Goal: Task Accomplishment & Management: Manage account settings

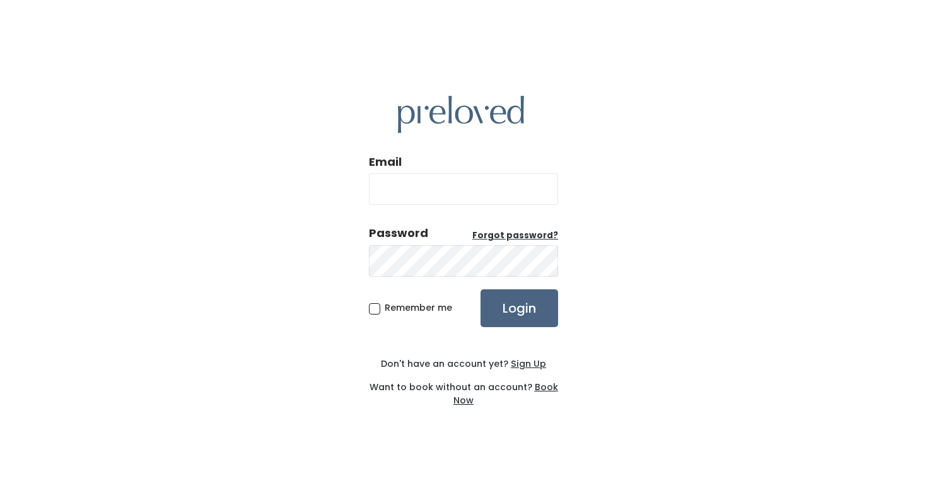
type input "markicupp@gmail.com"
click at [499, 296] on input "Login" at bounding box center [520, 308] width 78 height 38
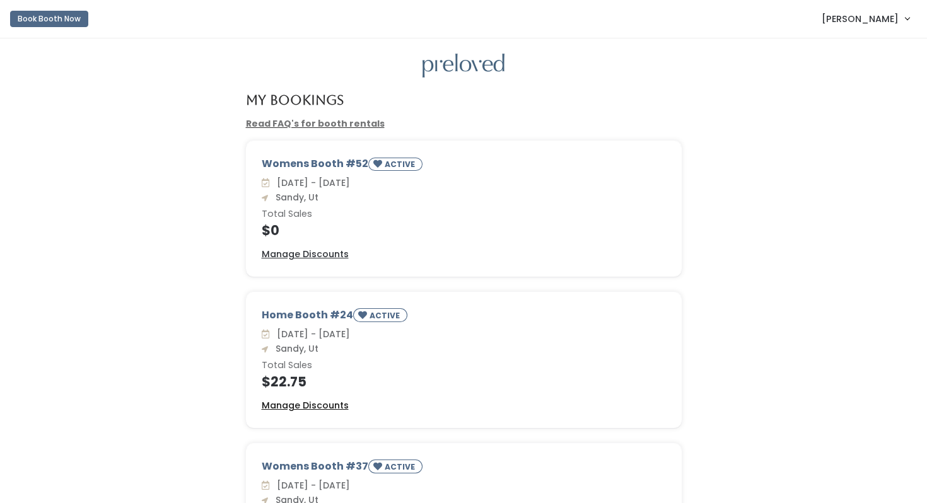
click at [296, 403] on u "Manage Discounts" at bounding box center [305, 405] width 87 height 13
click at [283, 255] on u "Manage Discounts" at bounding box center [305, 254] width 87 height 13
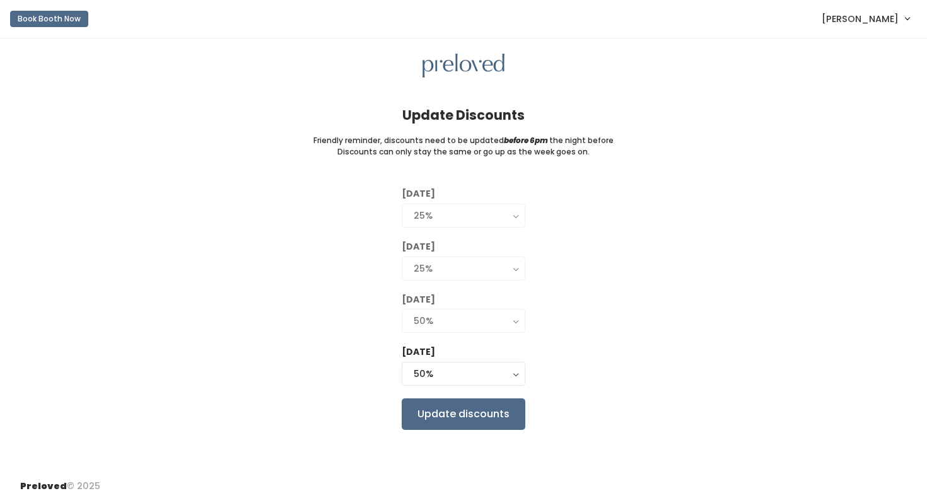
click at [430, 363] on div "Friday 0% 25% 50% 75% 90% 50%" at bounding box center [464, 367] width 124 height 43
click at [429, 370] on div "50%" at bounding box center [464, 374] width 100 height 14
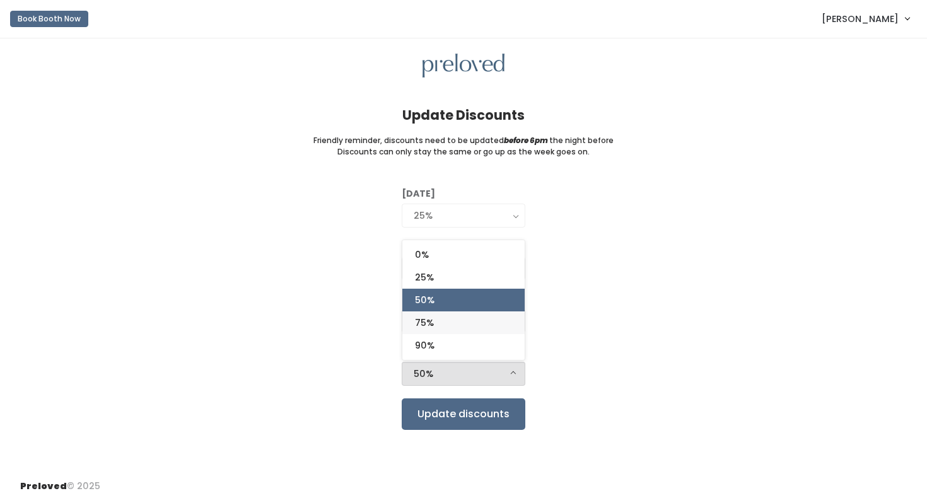
click at [431, 334] on link "75%" at bounding box center [463, 323] width 122 height 23
select select "75%"
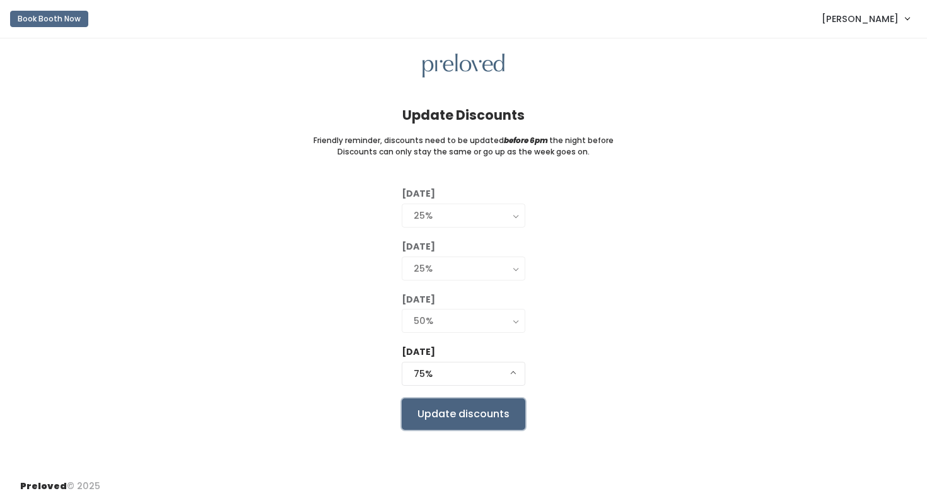
click at [431, 409] on input "Update discounts" at bounding box center [464, 415] width 124 height 32
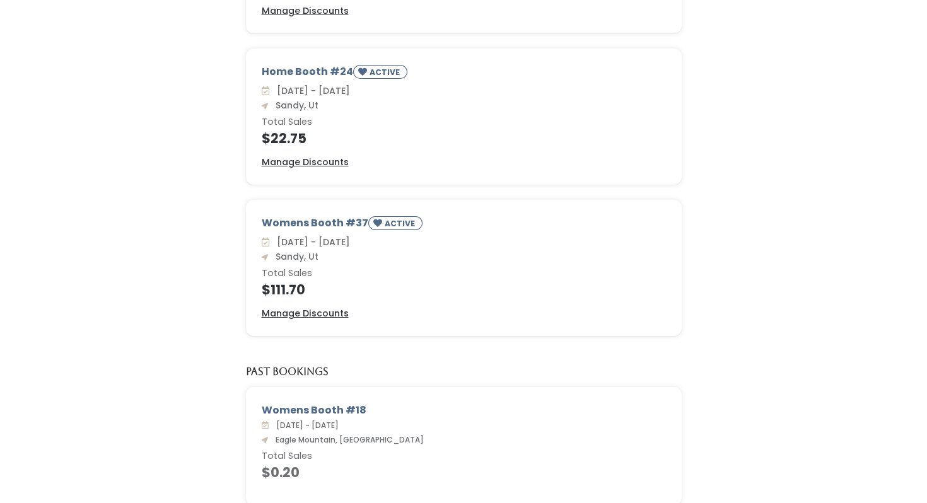
scroll to position [244, 0]
click at [329, 310] on u "Manage Discounts" at bounding box center [305, 313] width 87 height 13
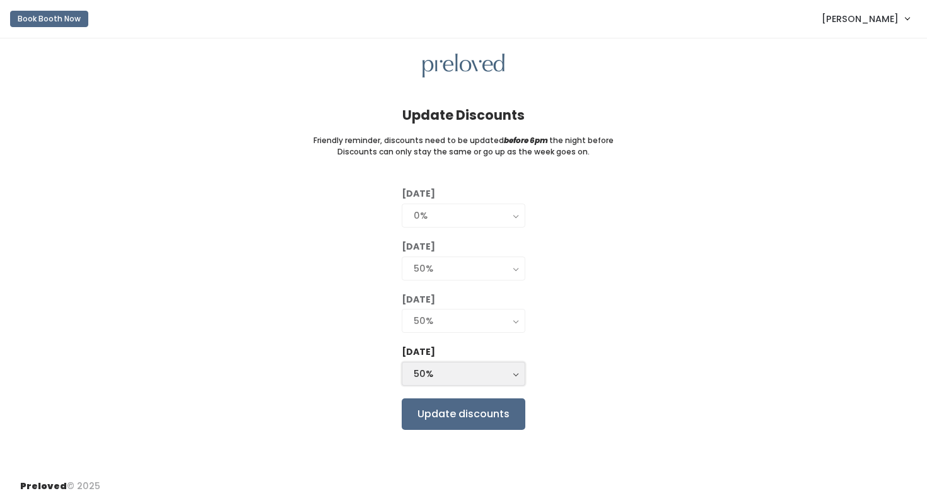
click at [455, 372] on div "50%" at bounding box center [464, 374] width 100 height 14
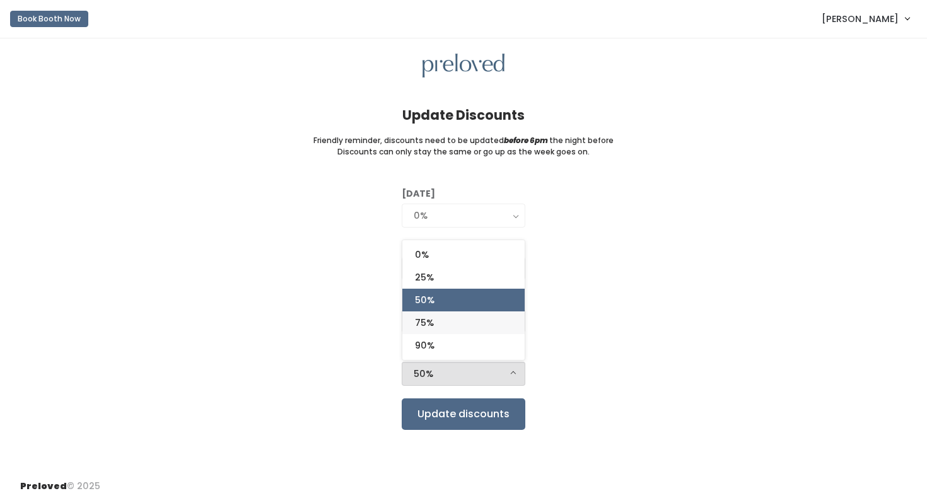
click at [446, 324] on link "75%" at bounding box center [463, 323] width 122 height 23
select select "75%"
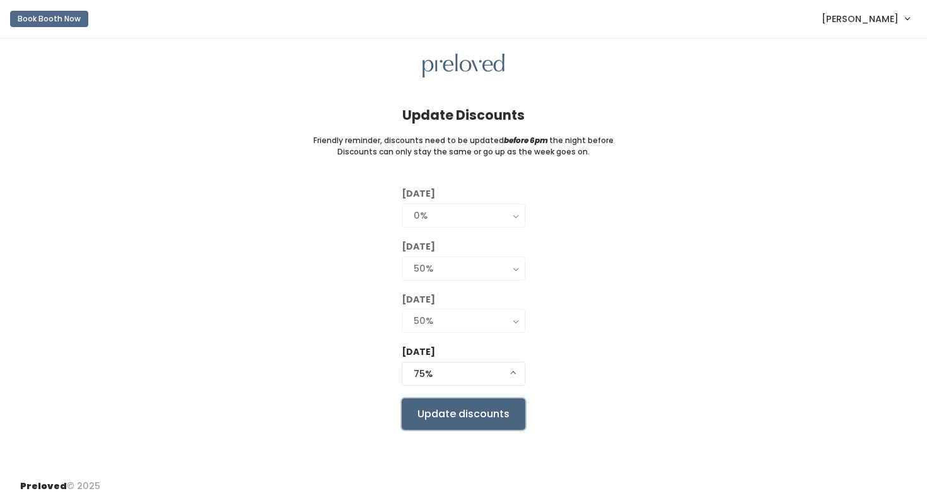
click at [446, 412] on input "Update discounts" at bounding box center [464, 415] width 124 height 32
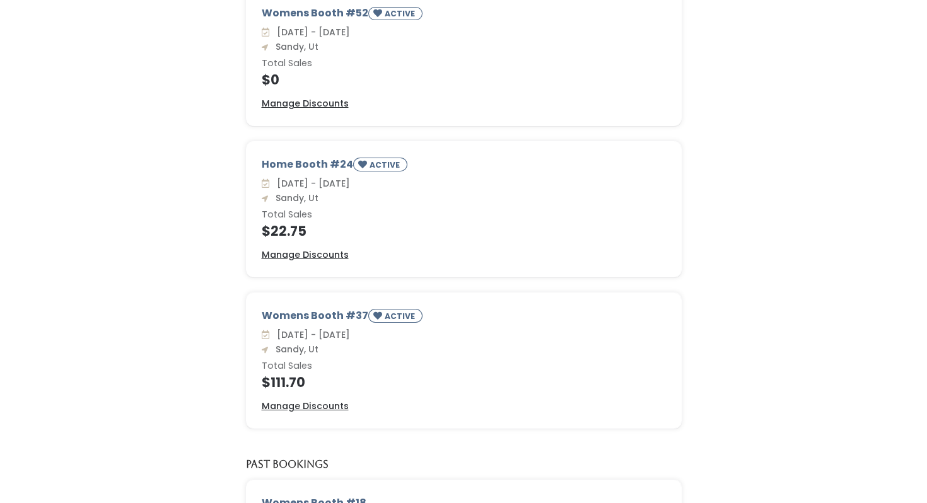
scroll to position [158, 0]
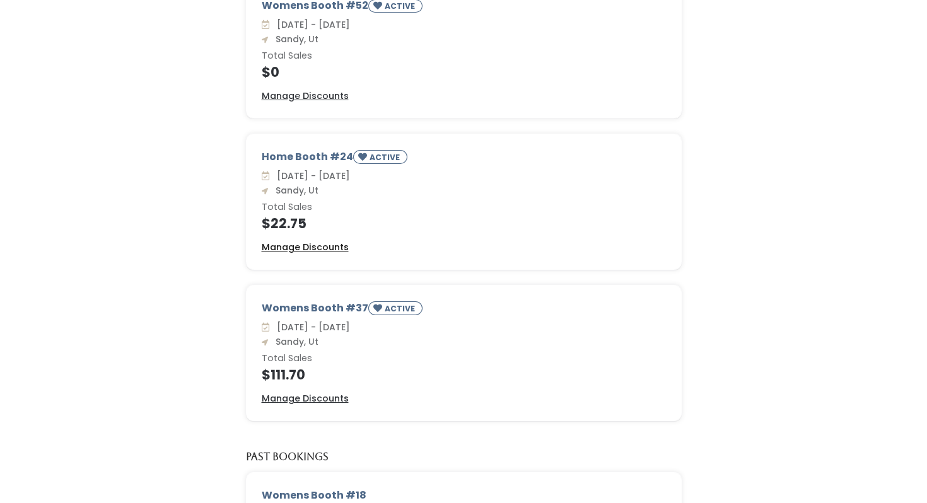
click at [317, 249] on u "Manage Discounts" at bounding box center [305, 247] width 87 height 13
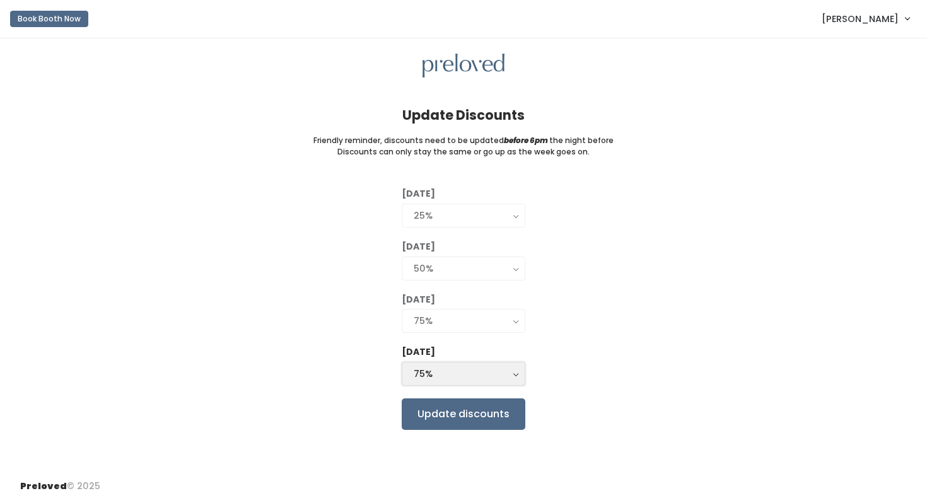
click at [419, 379] on div "75%" at bounding box center [464, 374] width 100 height 14
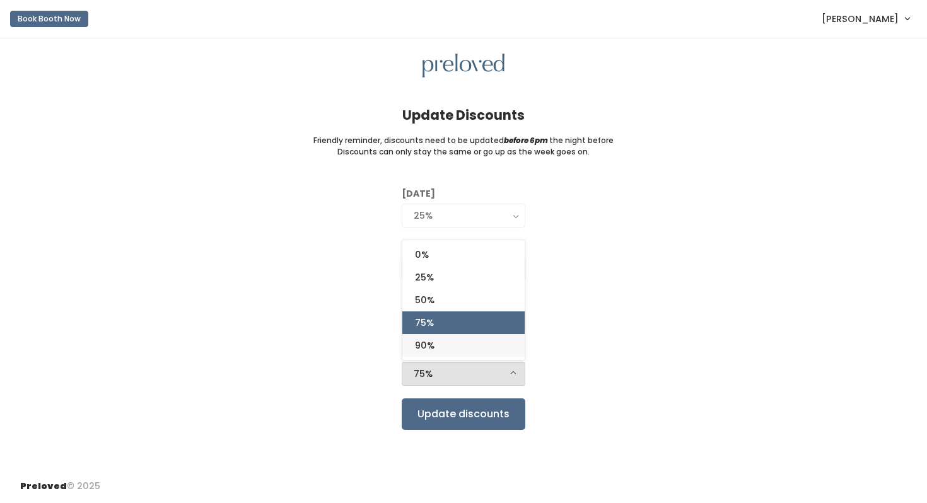
click at [422, 351] on span "90%" at bounding box center [425, 346] width 20 height 14
select select "90%"
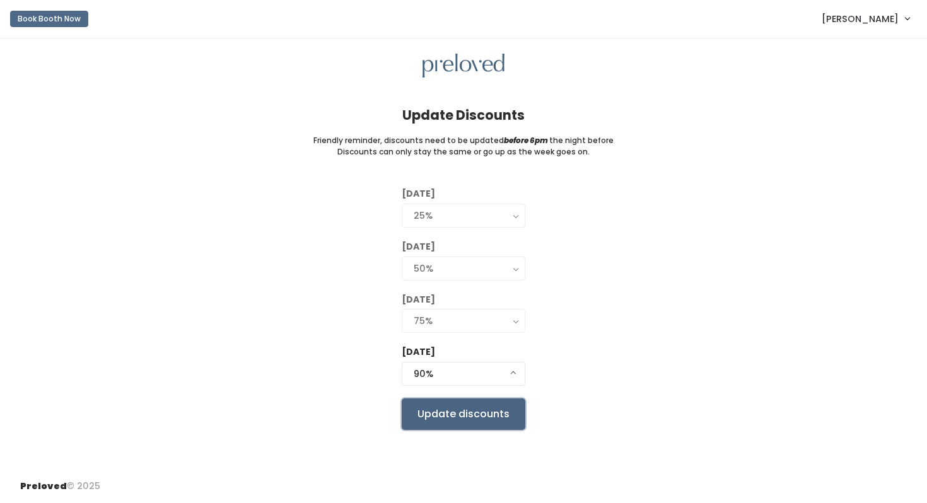
click at [429, 419] on input "Update discounts" at bounding box center [464, 415] width 124 height 32
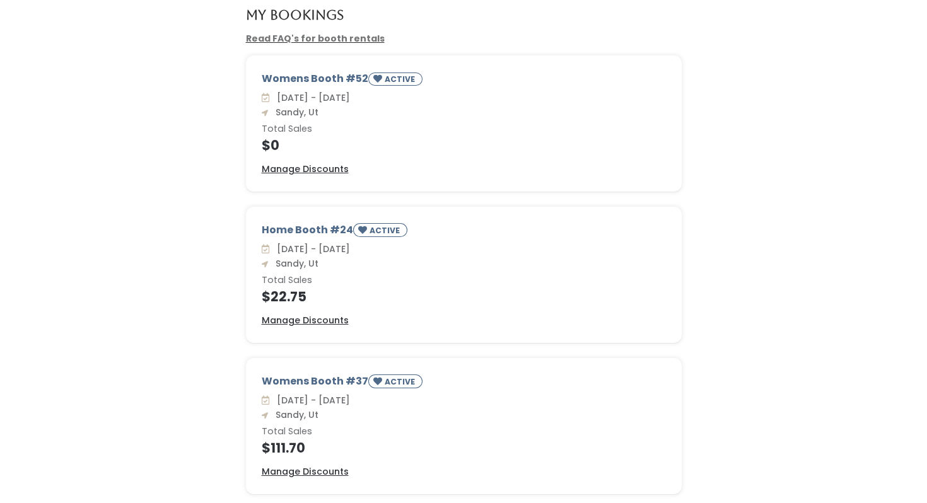
scroll to position [28, 0]
